Goal: Information Seeking & Learning: Learn about a topic

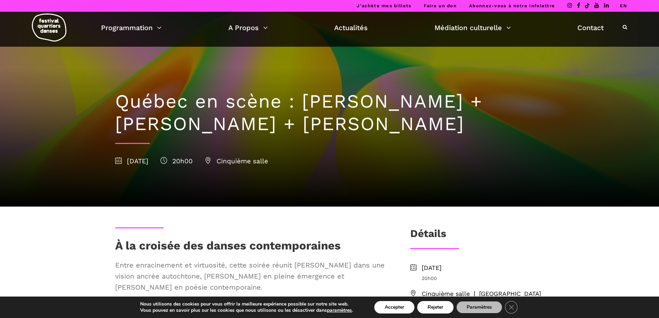
click at [50, 29] on img at bounding box center [49, 27] width 35 height 28
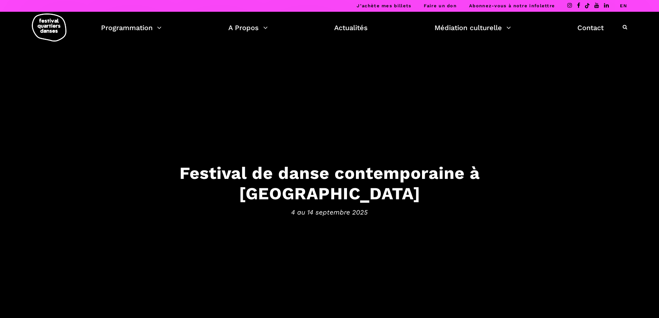
click at [126, 27] on link "Programmation" at bounding box center [131, 28] width 61 height 12
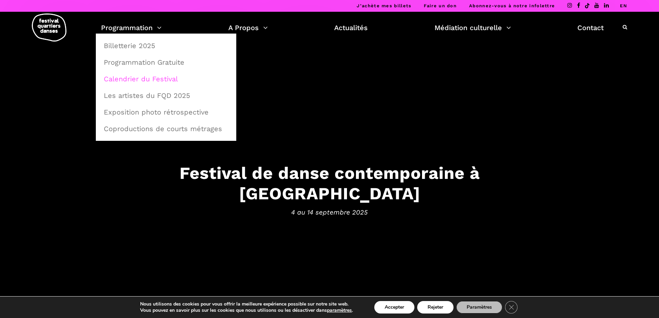
click at [170, 79] on link "Calendrier du Festival" at bounding box center [166, 79] width 133 height 16
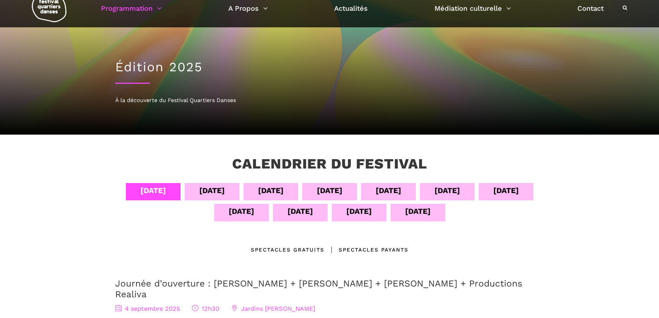
scroll to position [35, 0]
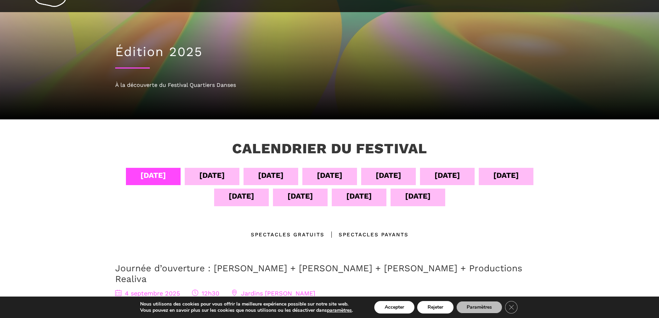
click at [238, 196] on div "[DATE]" at bounding box center [242, 196] width 26 height 12
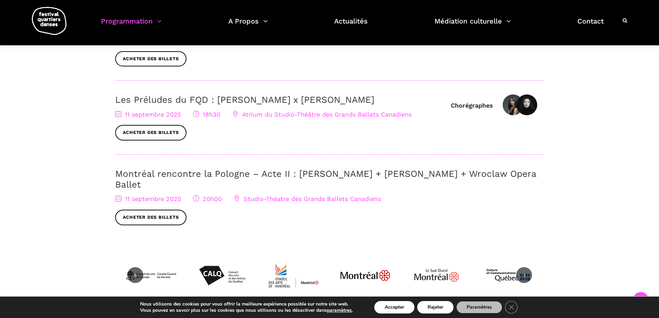
scroll to position [311, 0]
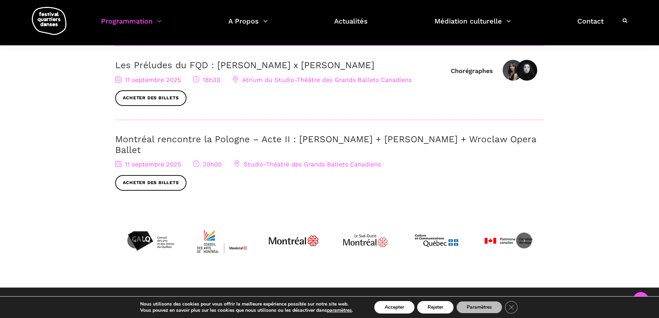
click at [282, 160] on span "Studio-Théatre des Grands Ballets Canadiens" at bounding box center [307, 163] width 147 height 7
click at [285, 160] on span "Studio-Théatre des Grands Ballets Canadiens" at bounding box center [307, 163] width 147 height 7
click at [207, 139] on link "Montréal rencontre la Pologne – Acte II : Béatrice Larrivée + Cai Glover + Wroc…" at bounding box center [325, 144] width 421 height 21
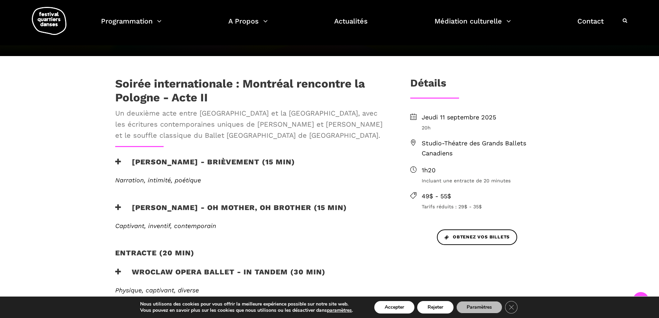
scroll to position [208, 0]
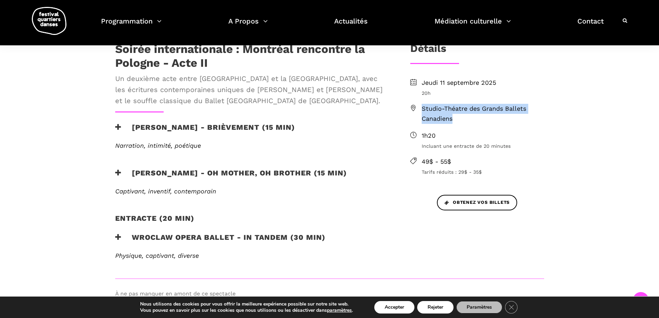
drag, startPoint x: 461, startPoint y: 119, endPoint x: 420, endPoint y: 109, distance: 42.4
click at [420, 109] on li "Studio-Théatre des Grands Ballets Canadiens" at bounding box center [477, 114] width 134 height 20
copy span "Studio-Théatre des Grands Ballets Canadiens"
